Goal: Task Accomplishment & Management: Manage account settings

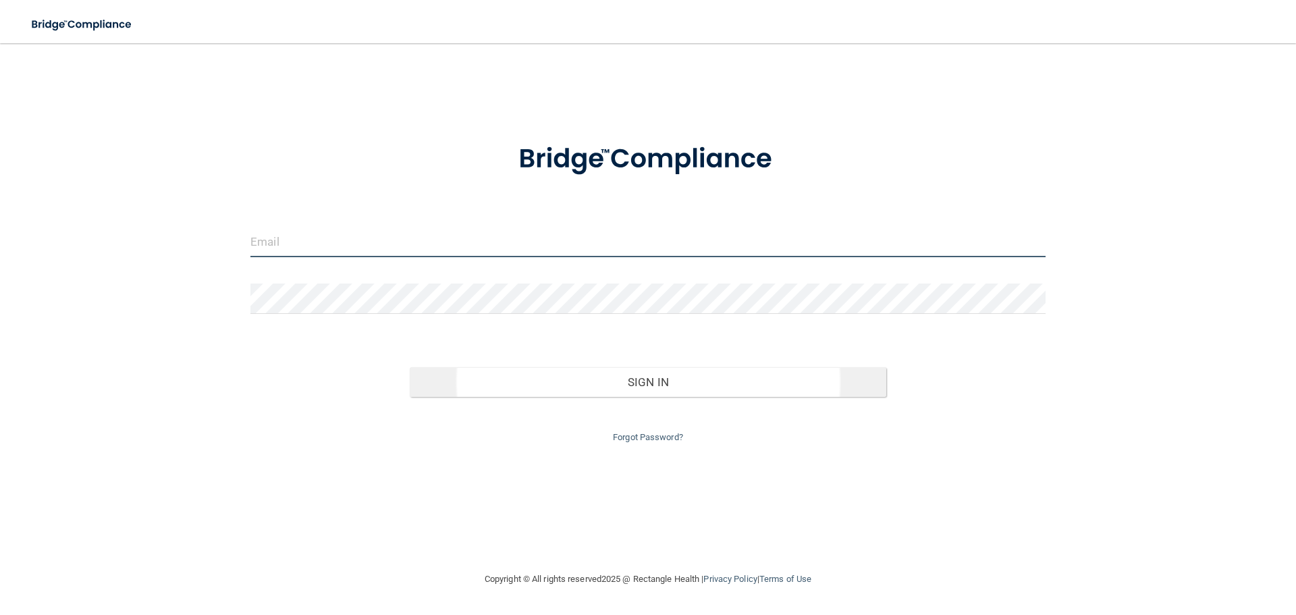
type input "[PERSON_NAME][EMAIL_ADDRESS][DOMAIN_NAME]"
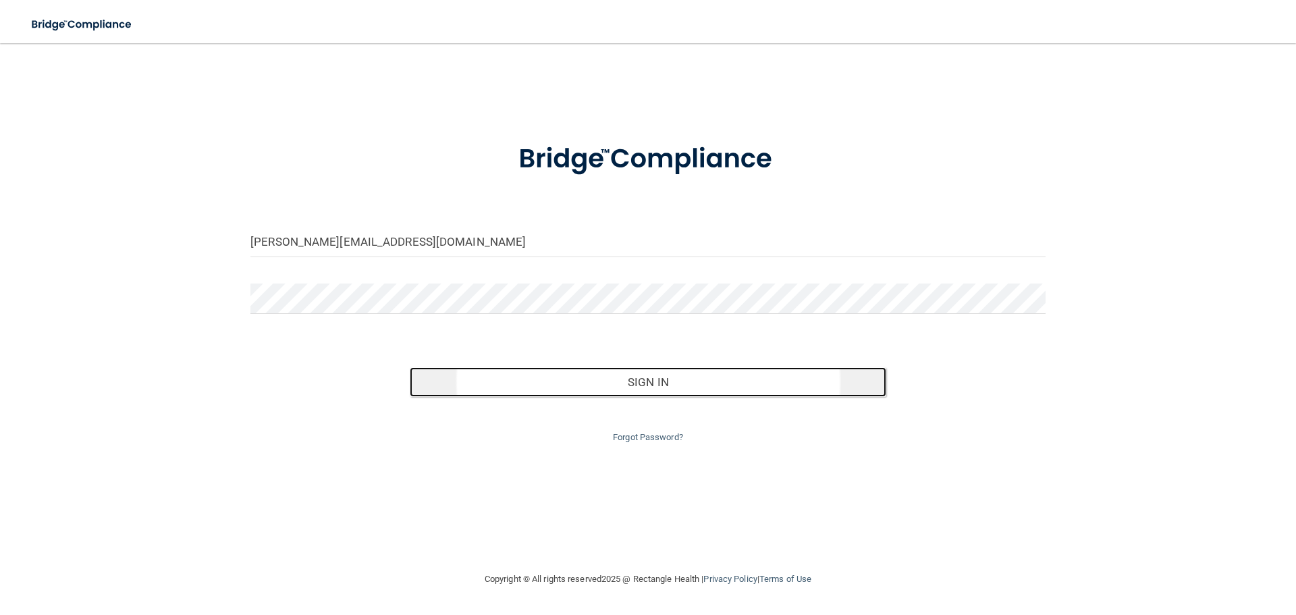
click at [662, 382] on button "Sign In" at bounding box center [648, 382] width 477 height 30
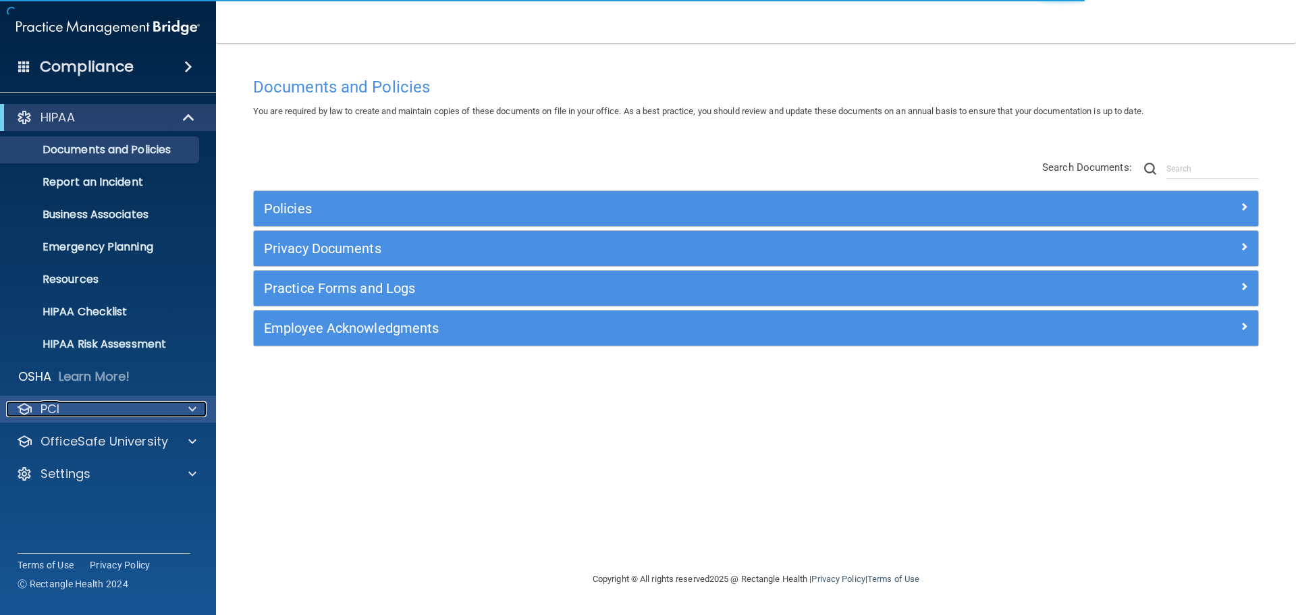
click at [83, 411] on div "PCI" at bounding box center [89, 409] width 167 height 16
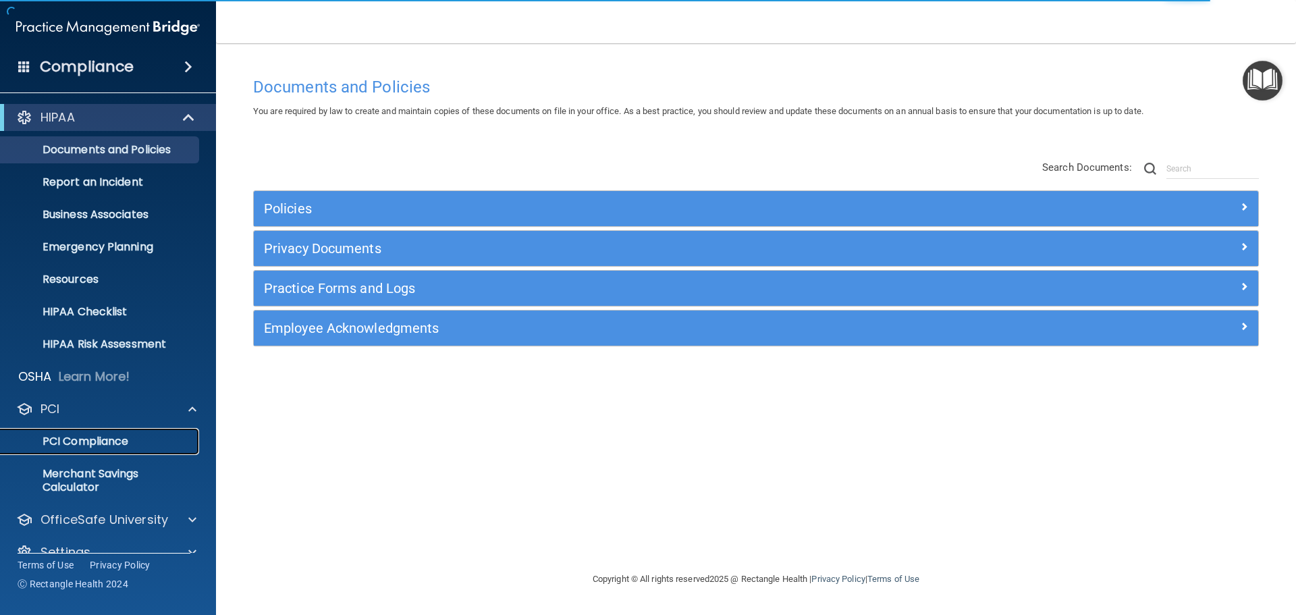
click at [98, 435] on p "PCI Compliance" at bounding box center [101, 442] width 184 height 14
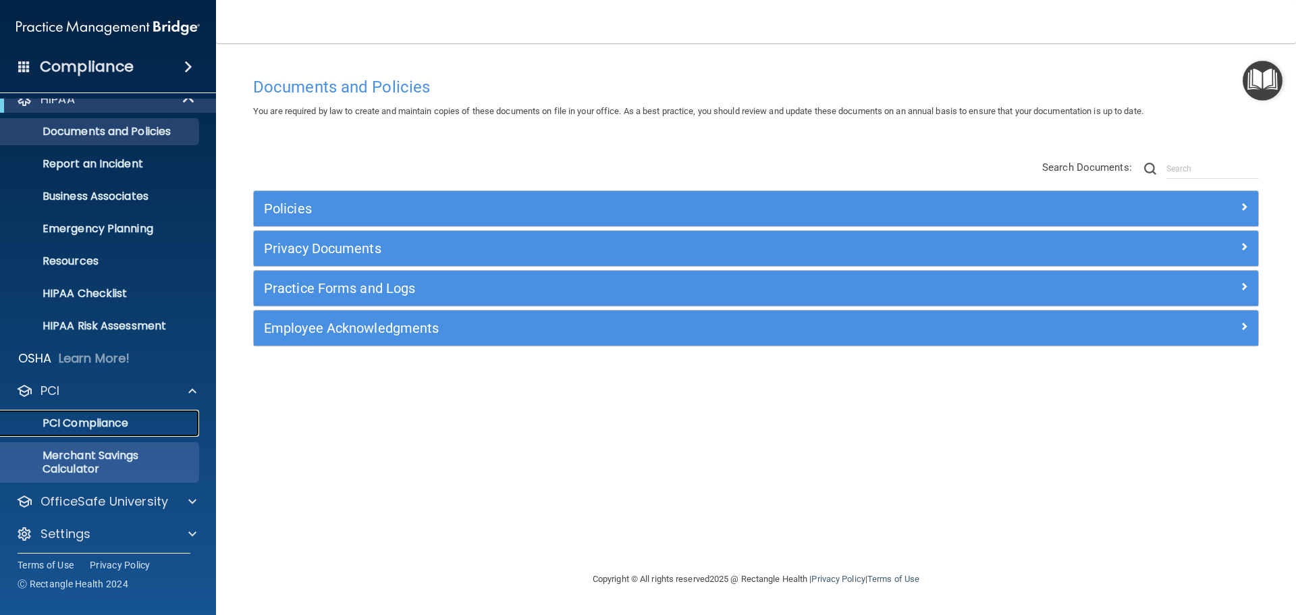
scroll to position [24, 0]
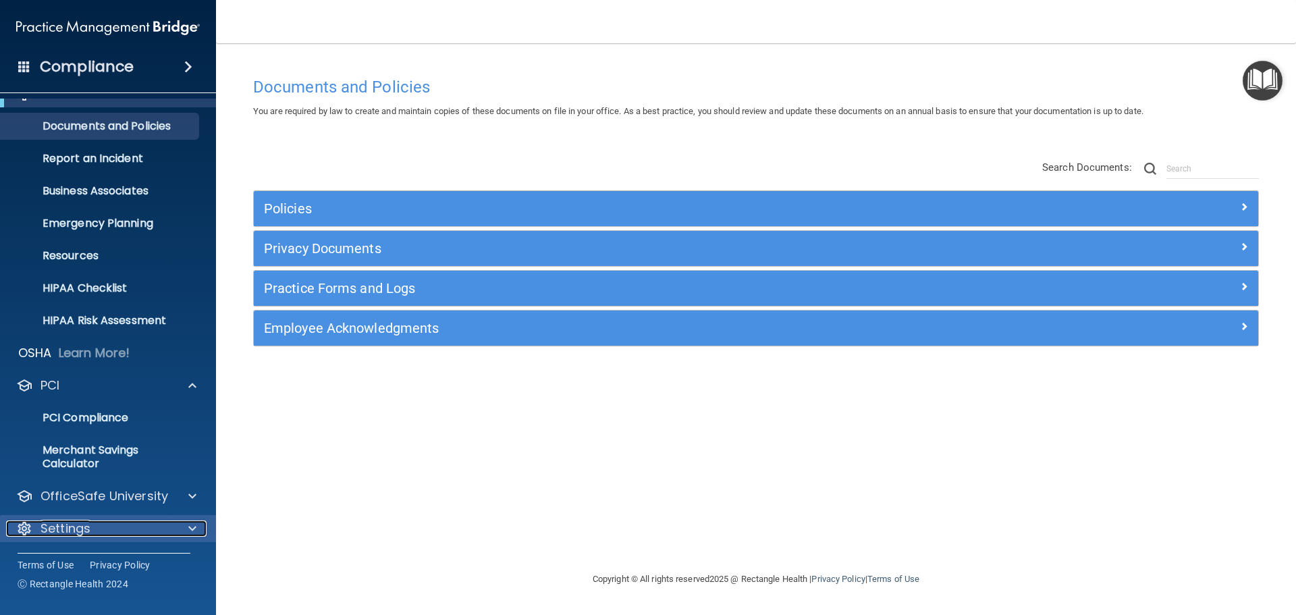
click at [106, 522] on div "Settings" at bounding box center [89, 529] width 167 height 16
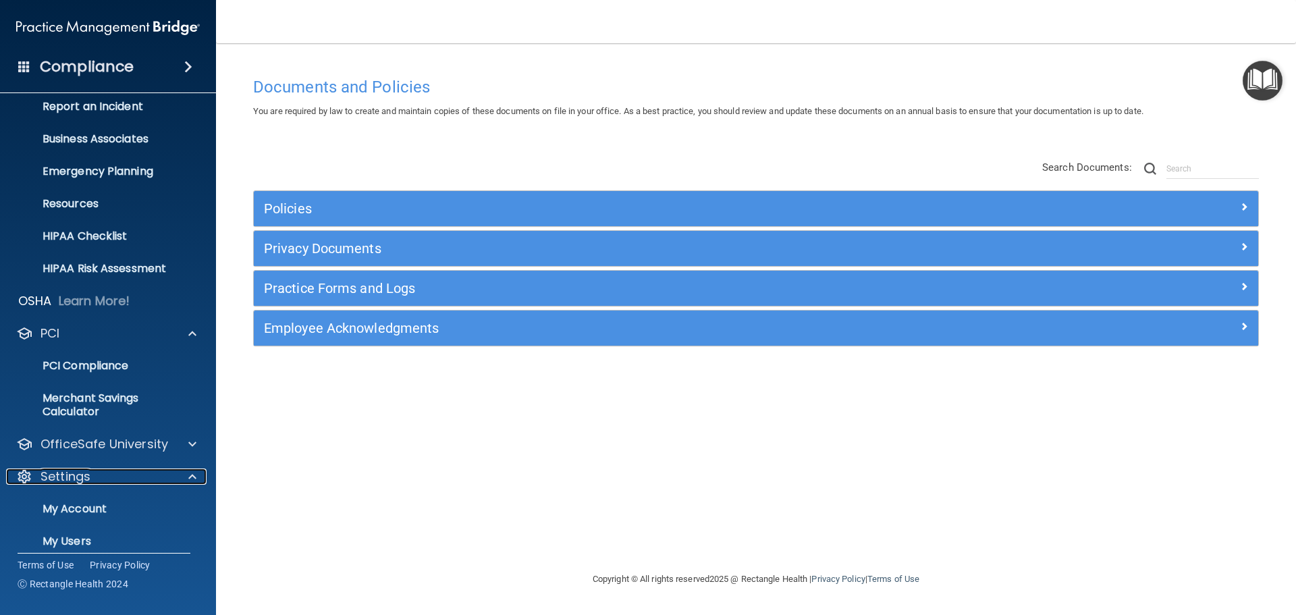
scroll to position [153, 0]
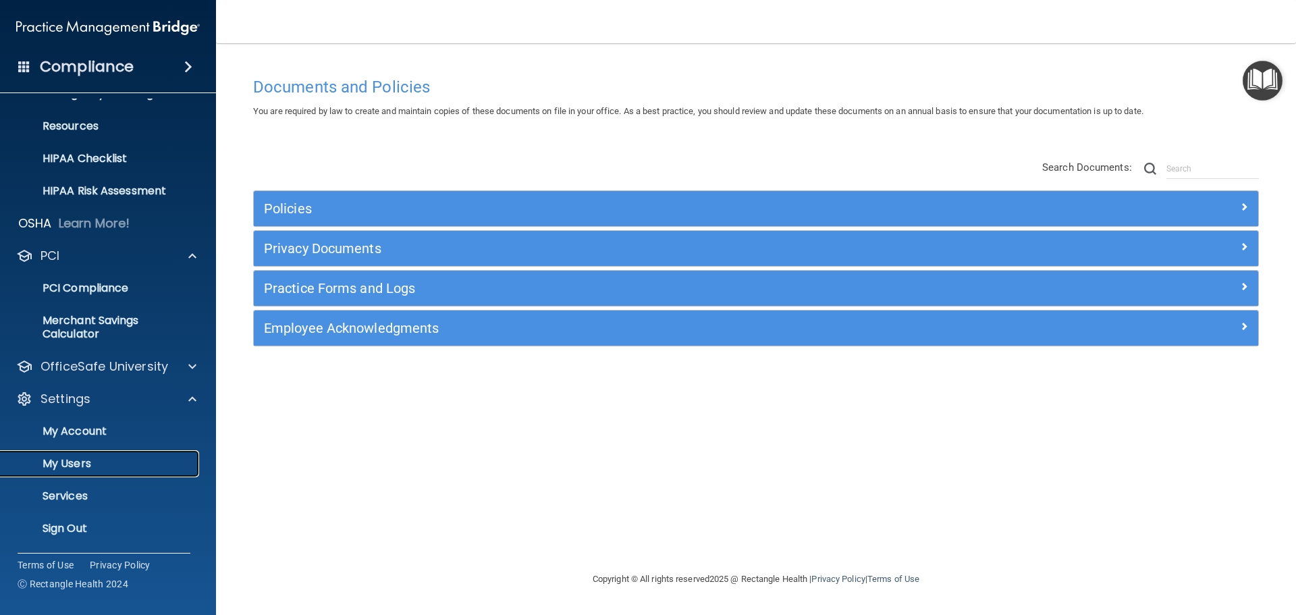
click at [90, 468] on p "My Users" at bounding box center [101, 464] width 184 height 14
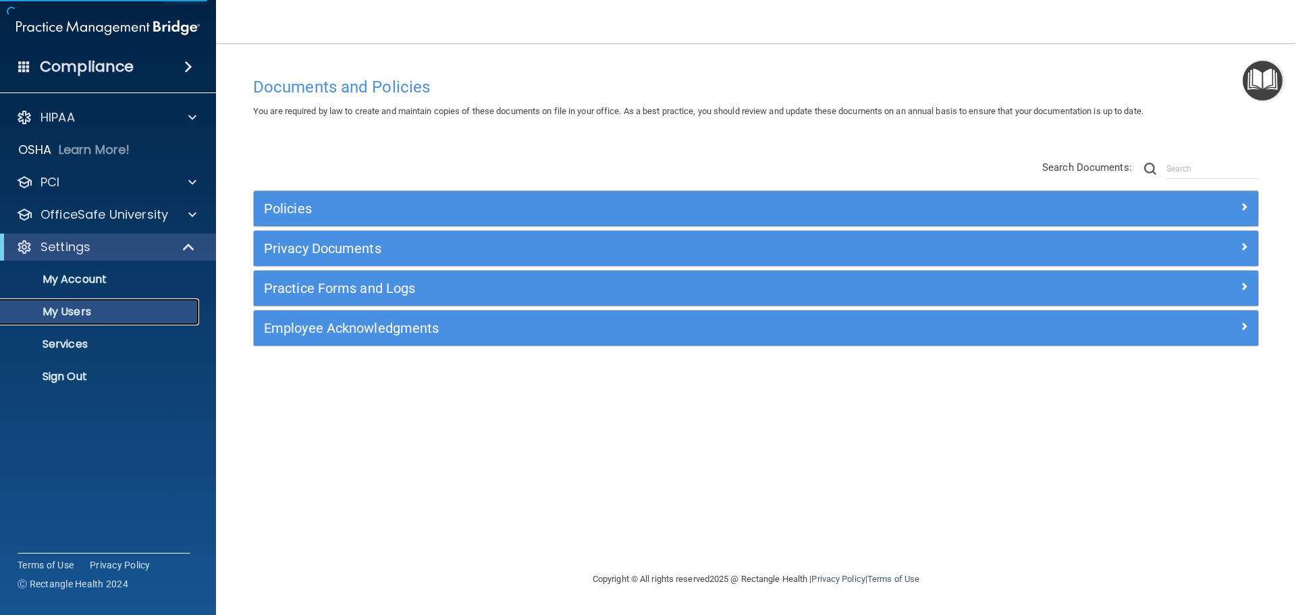
select select "20"
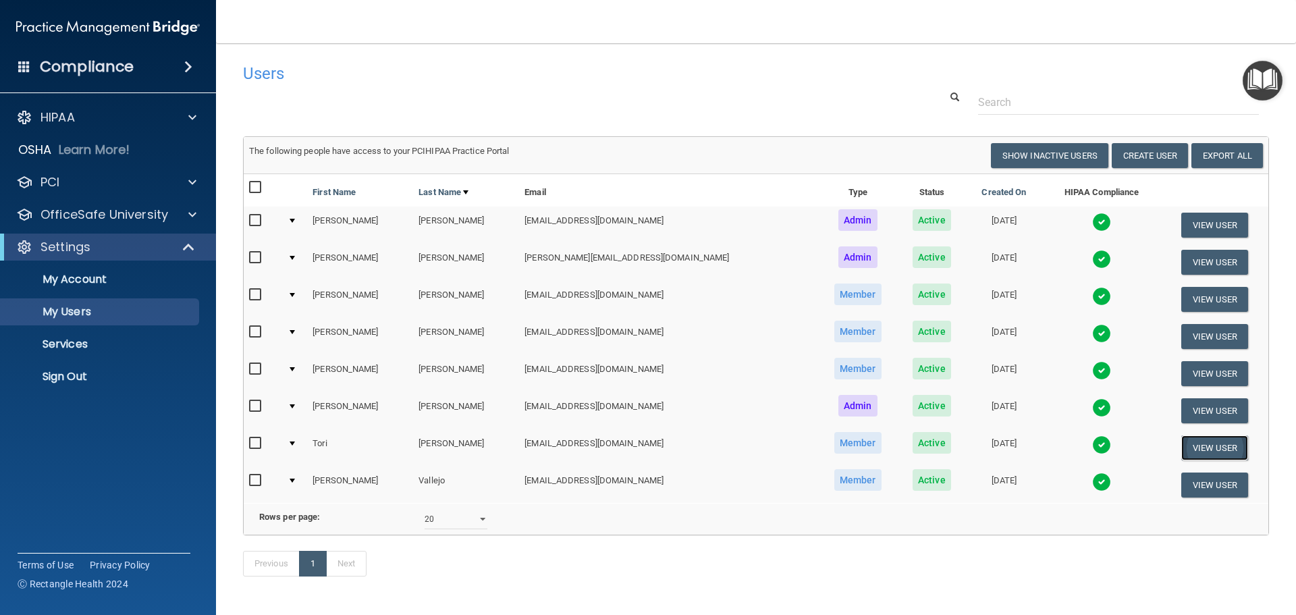
click at [1207, 446] on button "View User" at bounding box center [1215, 447] width 67 height 25
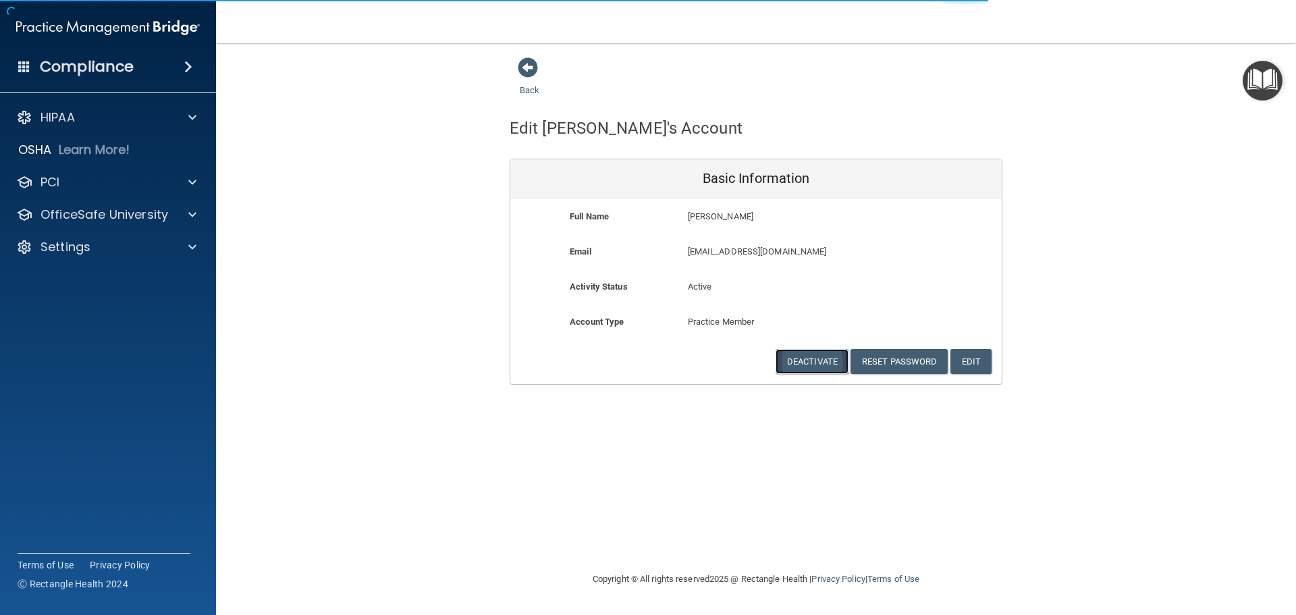
click at [810, 359] on button "Deactivate" at bounding box center [812, 361] width 73 height 25
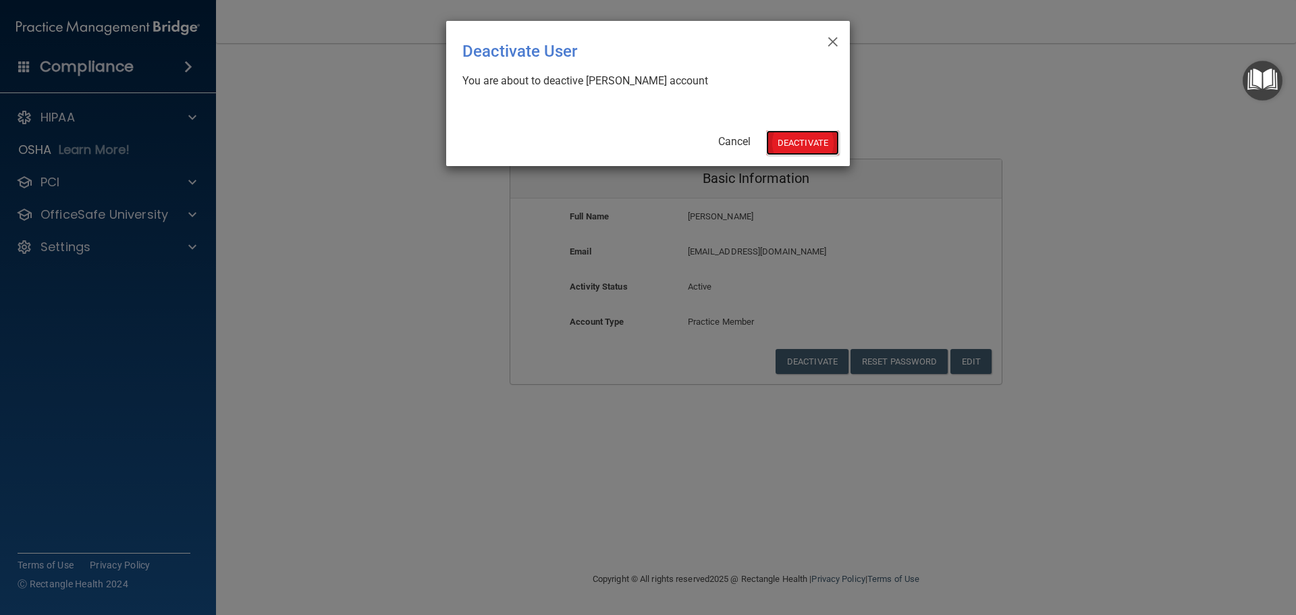
click at [820, 142] on button "Deactivate" at bounding box center [802, 142] width 73 height 25
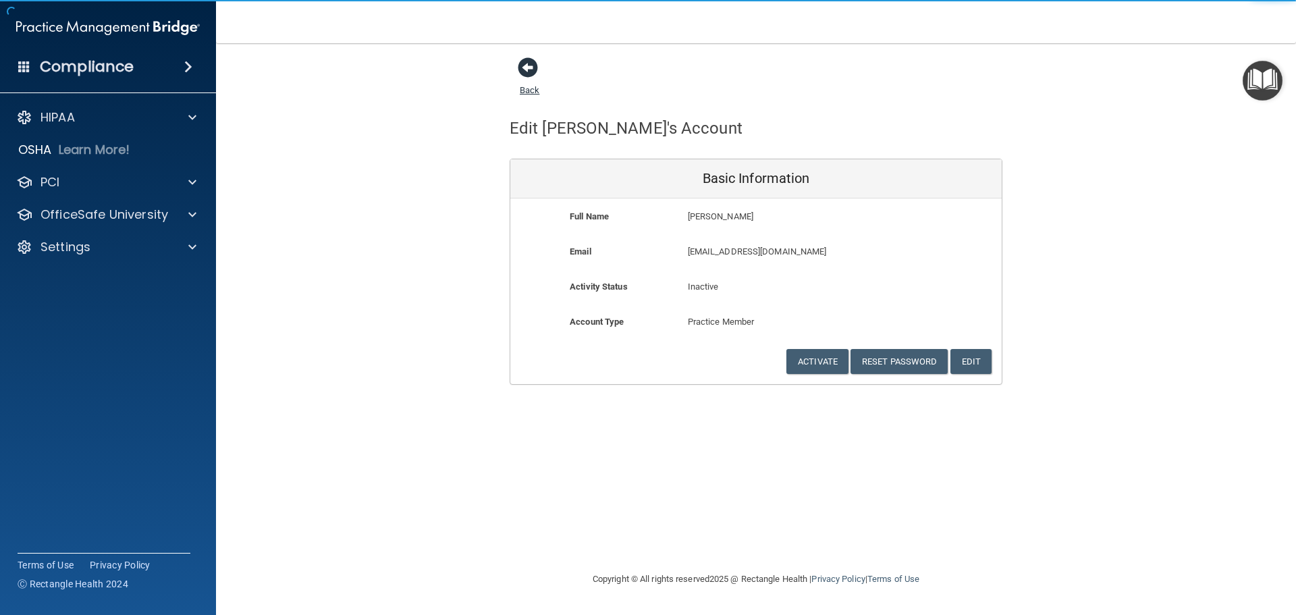
click at [532, 68] on span at bounding box center [528, 67] width 20 height 20
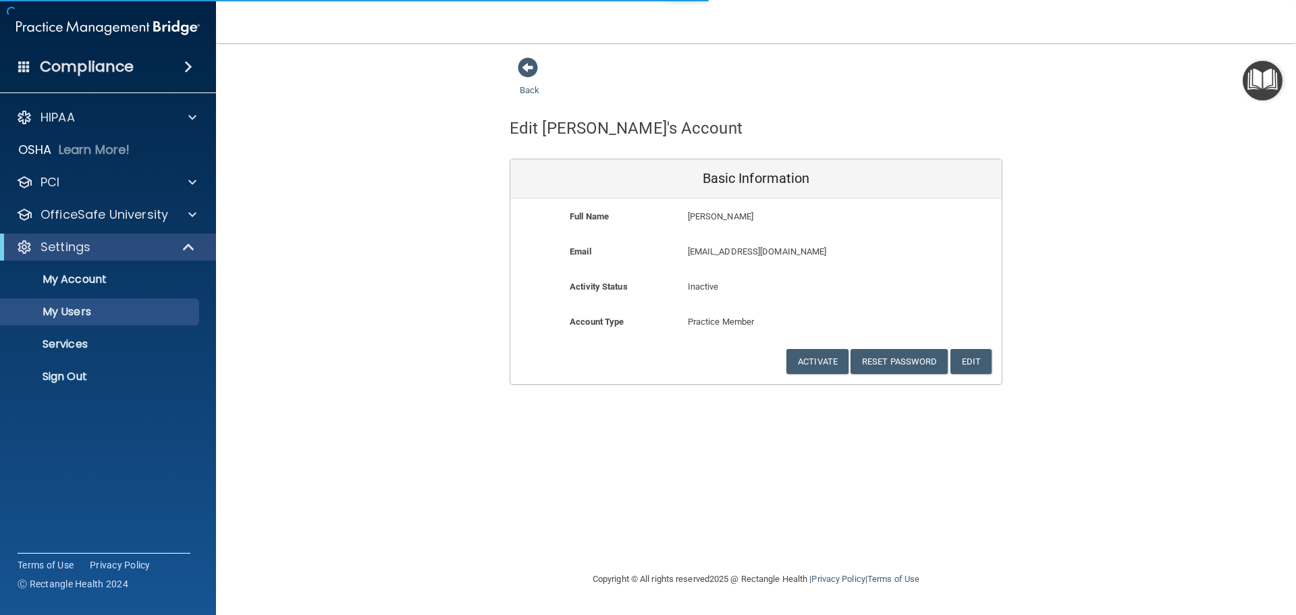
select select "20"
